Goal: Find specific page/section: Find specific page/section

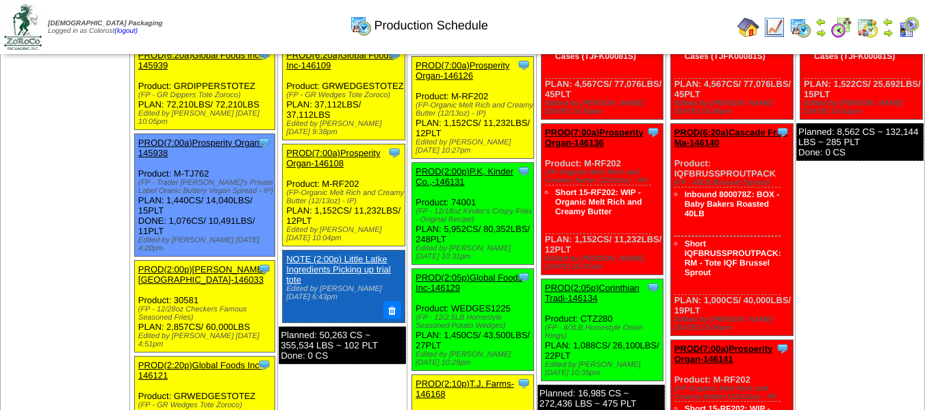
scroll to position [411, 0]
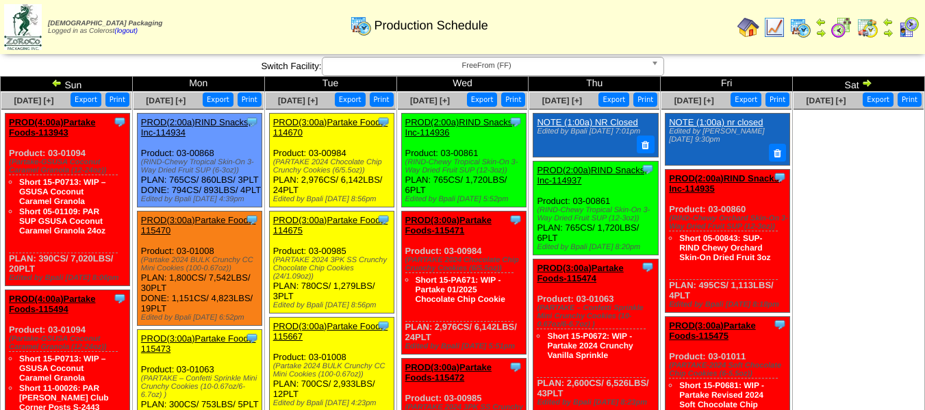
drag, startPoint x: 485, startPoint y: 66, endPoint x: 485, endPoint y: 75, distance: 8.2
click at [485, 66] on span "FreeFrom (FF)" at bounding box center [487, 66] width 318 height 16
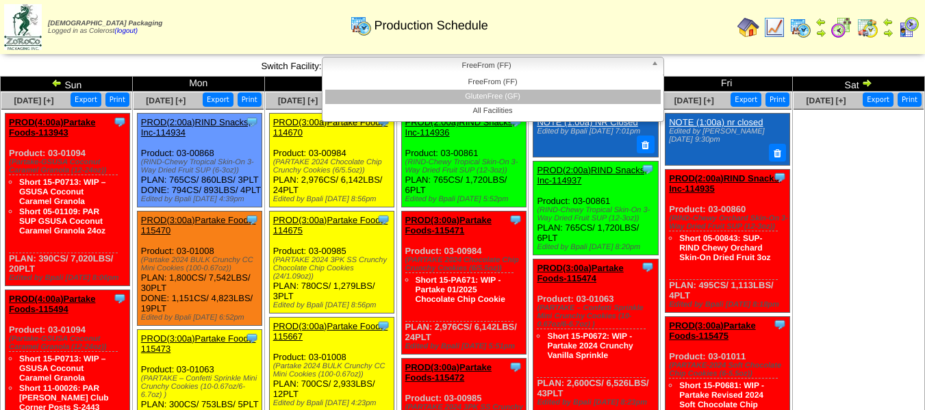
click at [487, 92] on li "GlutenFree (GF)" at bounding box center [492, 97] width 335 height 14
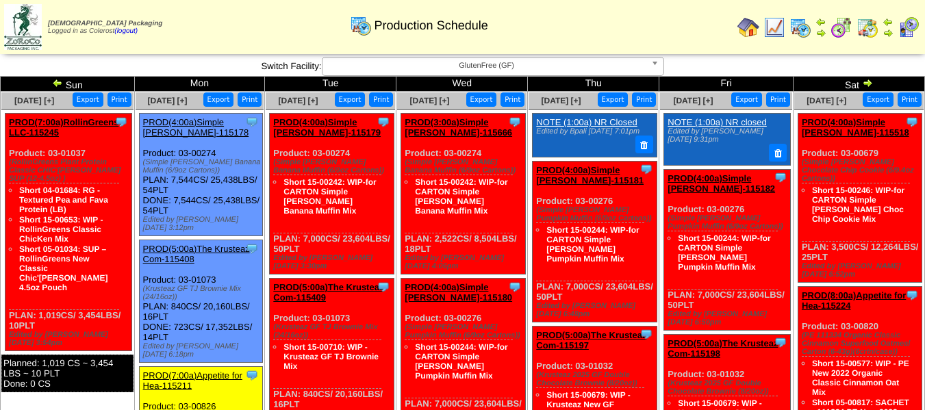
click at [338, 71] on span "GlutenFree (GF)" at bounding box center [487, 66] width 318 height 16
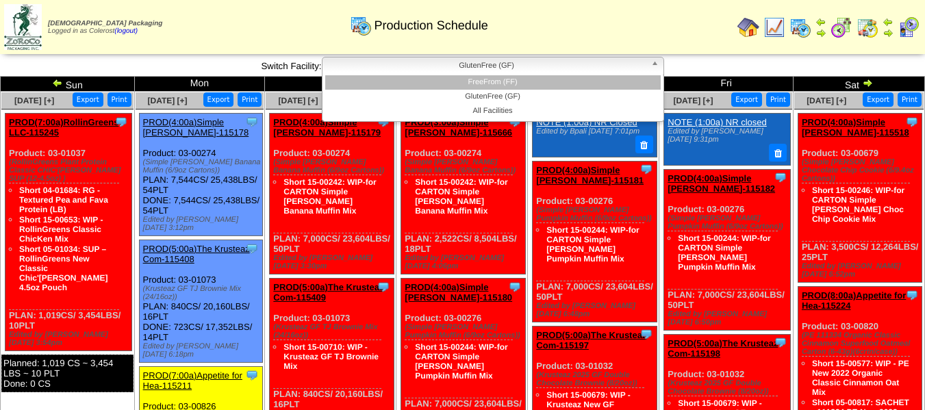
click at [342, 87] on li "FreeFrom (FF)" at bounding box center [492, 82] width 335 height 14
